Goal: Task Accomplishment & Management: Complete application form

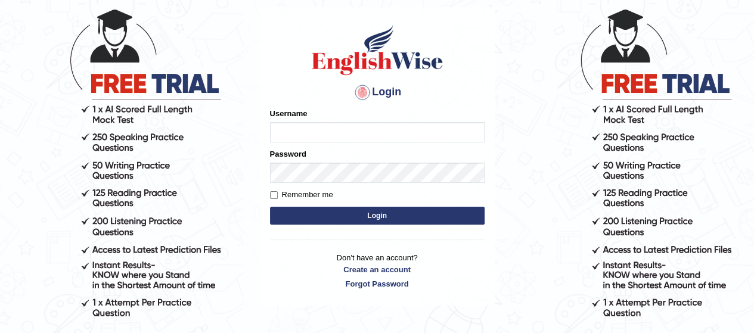
scroll to position [69, 0]
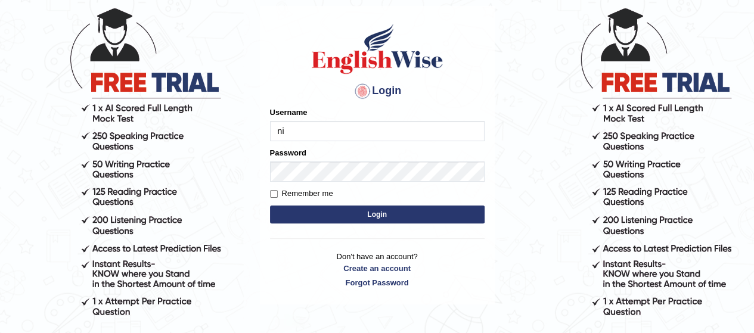
type input "ni"
click at [273, 192] on input "Remember me" at bounding box center [274, 194] width 8 height 8
checkbox input "true"
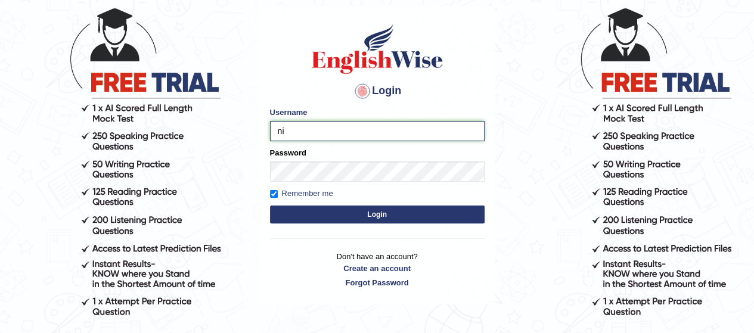
click at [284, 132] on input "ni" at bounding box center [377, 131] width 214 height 20
type input "niralipanchasara8@gmail.com"
click at [297, 210] on button "Login" at bounding box center [377, 215] width 214 height 18
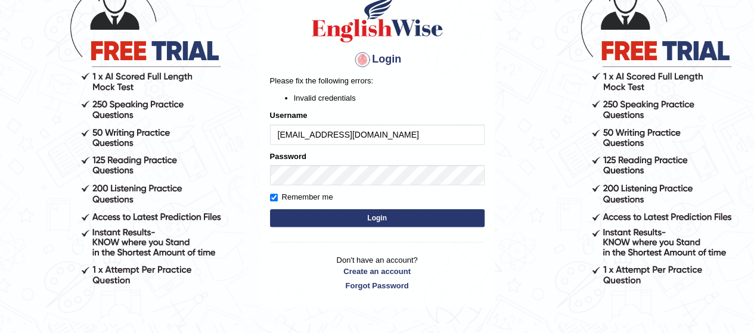
scroll to position [91, 0]
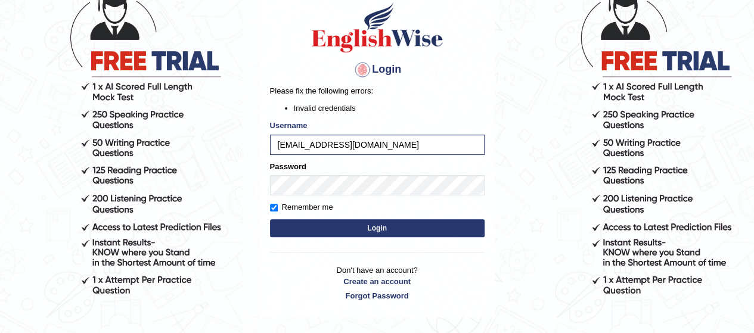
click at [326, 225] on button "Login" at bounding box center [377, 228] width 214 height 18
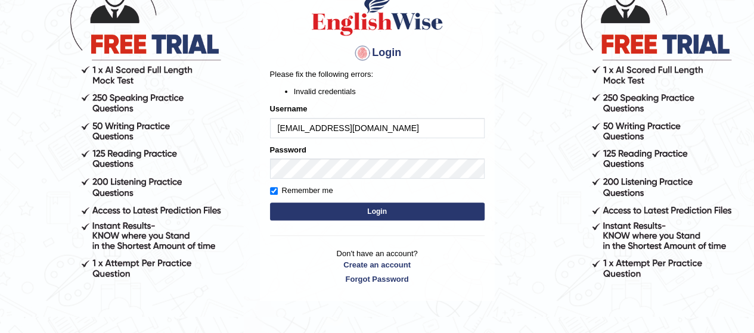
scroll to position [109, 0]
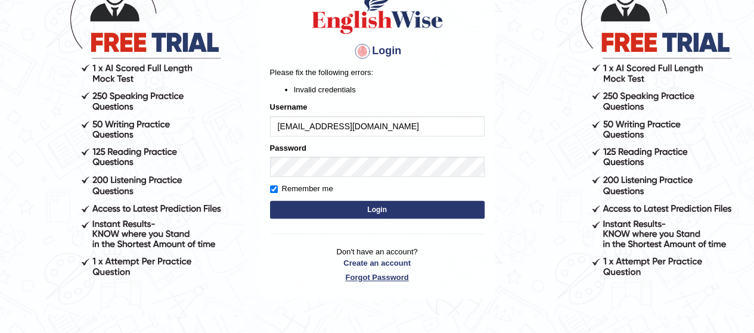
click at [384, 278] on link "Forgot Password" at bounding box center [377, 277] width 214 height 11
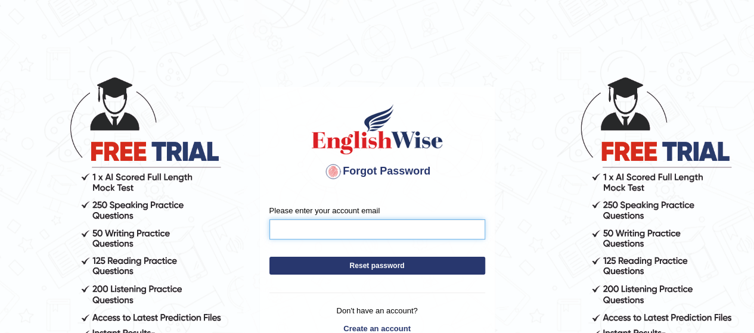
click at [375, 228] on input "Please enter your account email" at bounding box center [377, 229] width 216 height 20
type input "[EMAIL_ADDRESS][DOMAIN_NAME]"
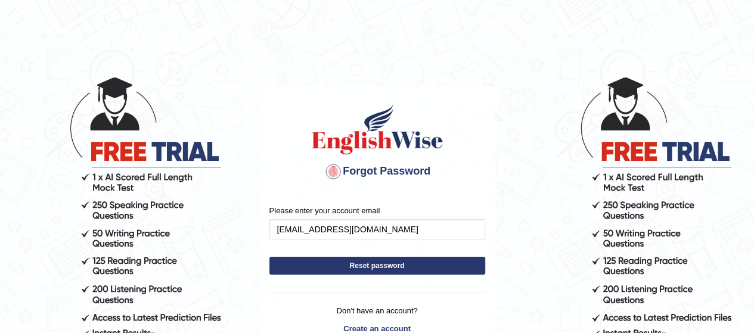
click at [367, 266] on button "Reset password" at bounding box center [377, 266] width 216 height 18
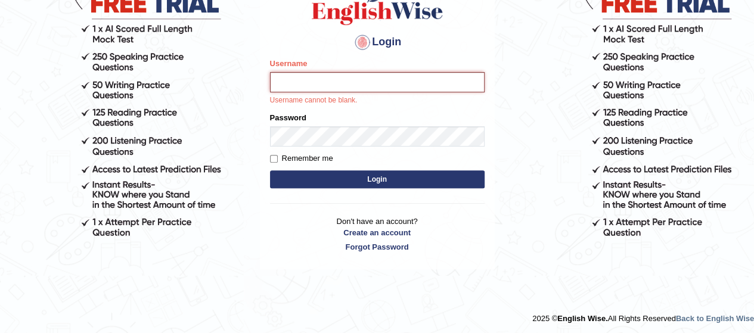
scroll to position [149, 0]
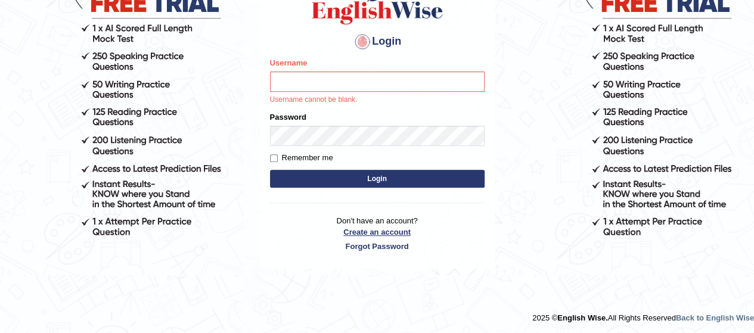
click at [399, 228] on link "Create an account" at bounding box center [377, 231] width 214 height 11
